Goal: Task Accomplishment & Management: Manage account settings

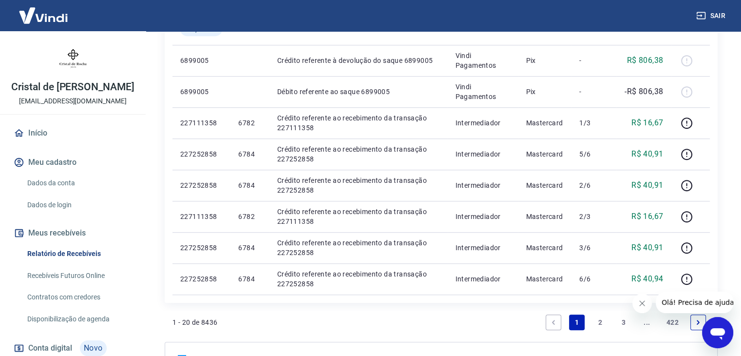
scroll to position [721, 0]
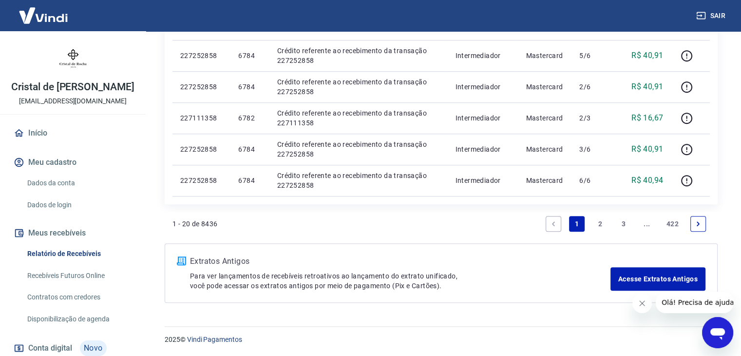
click at [597, 224] on link "2" at bounding box center [601, 224] width 16 height 16
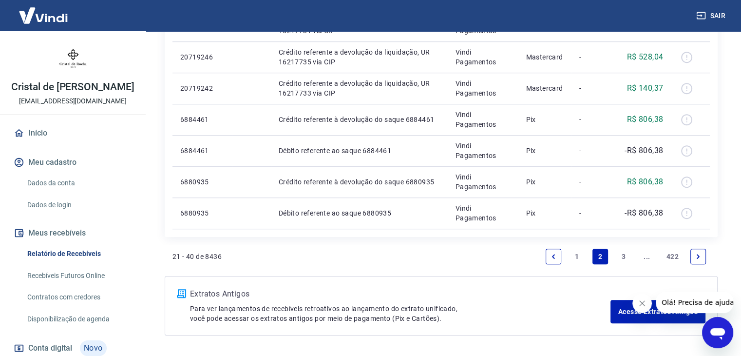
scroll to position [721, 0]
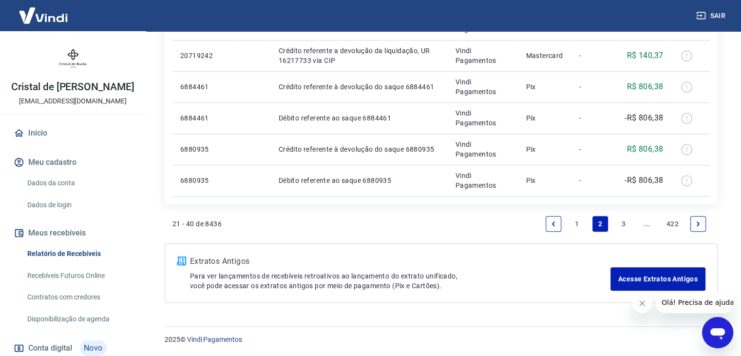
click at [582, 226] on link "1" at bounding box center [577, 224] width 16 height 16
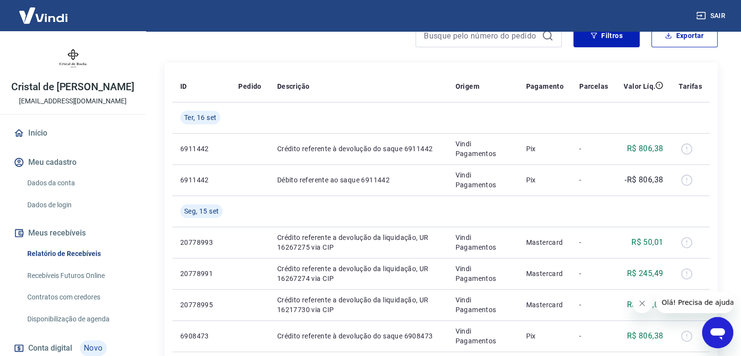
scroll to position [146, 0]
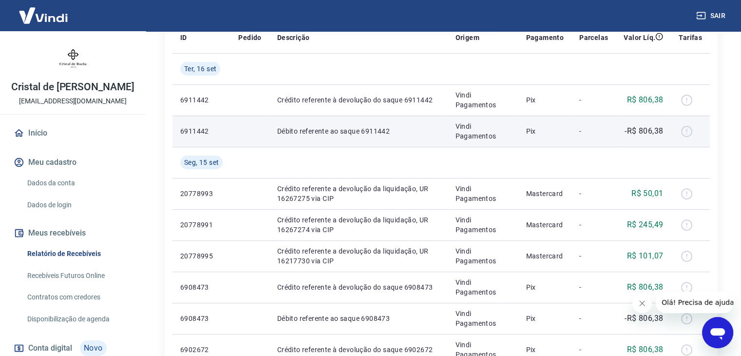
click at [395, 123] on td "Débito referente ao saque 6911442" at bounding box center [359, 131] width 178 height 31
click at [377, 130] on p "Débito referente ao saque 6911442" at bounding box center [358, 131] width 163 height 10
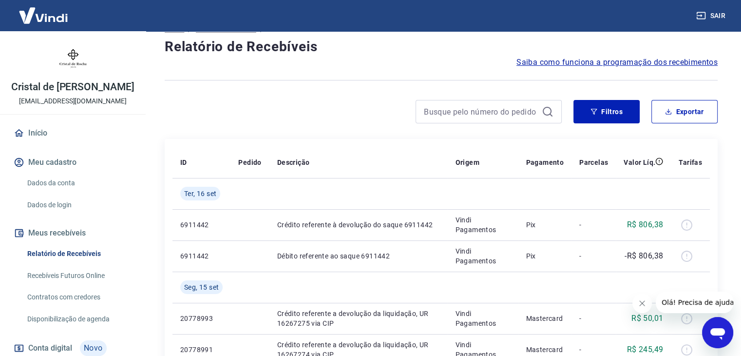
scroll to position [0, 0]
